Goal: Navigation & Orientation: Go to known website

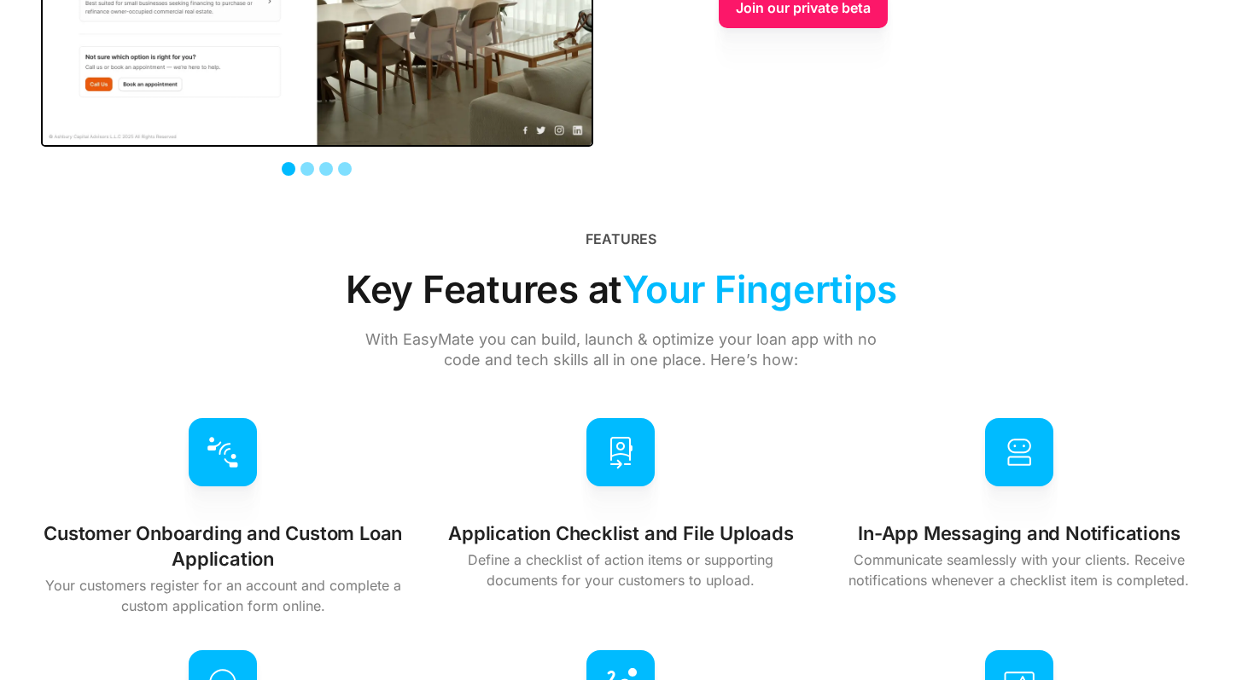
scroll to position [4265, 0]
